Goal: Transaction & Acquisition: Download file/media

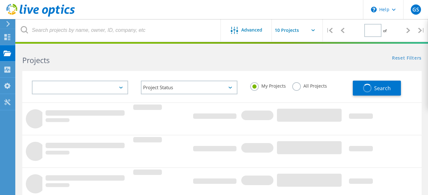
type input "1"
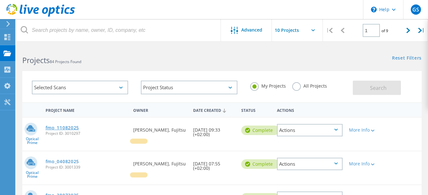
click at [73, 127] on link "fmo_11082025" at bounding box center [62, 128] width 33 height 4
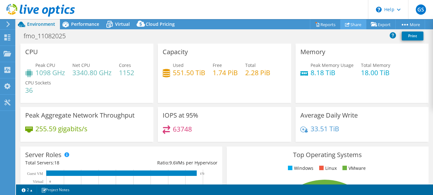
select select "USD"
click at [327, 23] on link "Reports" at bounding box center [325, 24] width 31 height 10
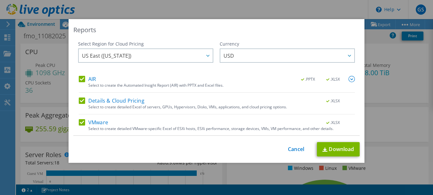
click at [80, 78] on label "AIR" at bounding box center [87, 79] width 17 height 6
click at [0, 0] on input "AIR" at bounding box center [0, 0] width 0 height 0
click at [83, 100] on label "Details & Cloud Pricing" at bounding box center [112, 101] width 66 height 6
click at [0, 0] on input "Details & Cloud Pricing" at bounding box center [0, 0] width 0 height 0
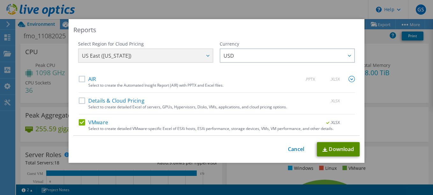
click at [334, 147] on link "Download" at bounding box center [338, 149] width 43 height 14
click at [290, 148] on link "Cancel" at bounding box center [296, 149] width 16 height 6
